Goal: Find specific page/section

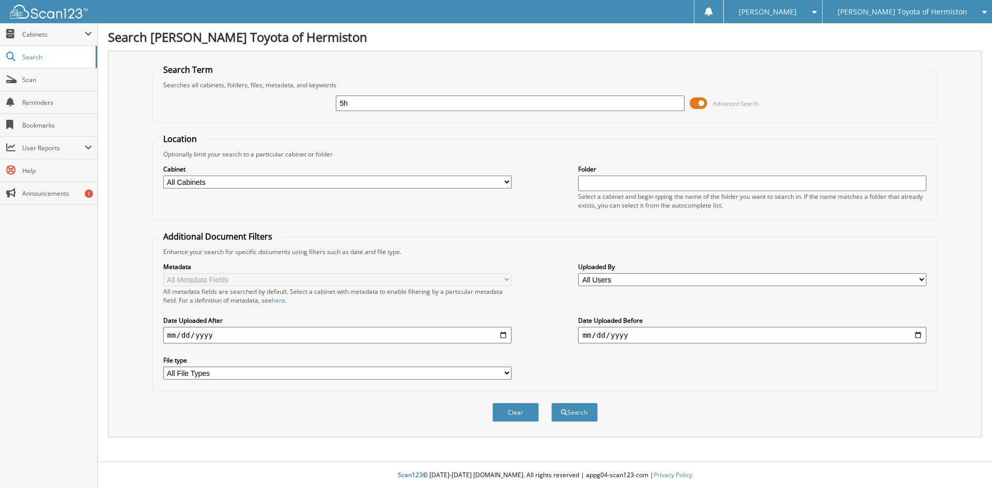
type input "5"
type input "25h1142"
click at [551, 403] on button "Search" at bounding box center [574, 412] width 46 height 19
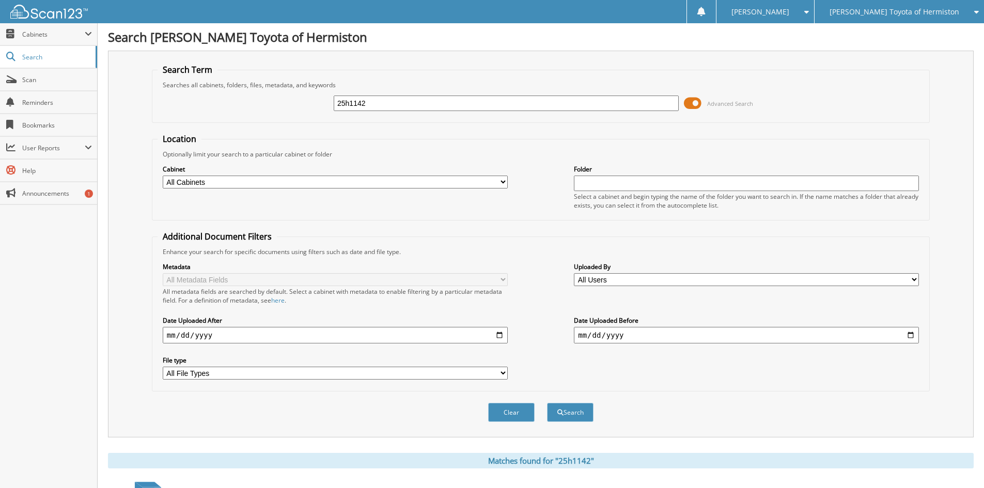
scroll to position [89, 0]
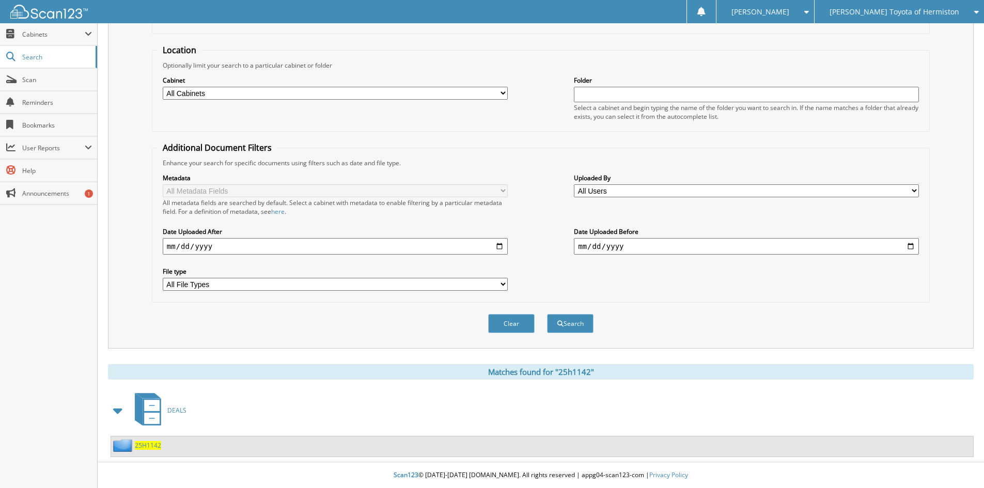
click at [153, 447] on span "25H1142" at bounding box center [148, 445] width 26 height 9
